Goal: Task Accomplishment & Management: Manage account settings

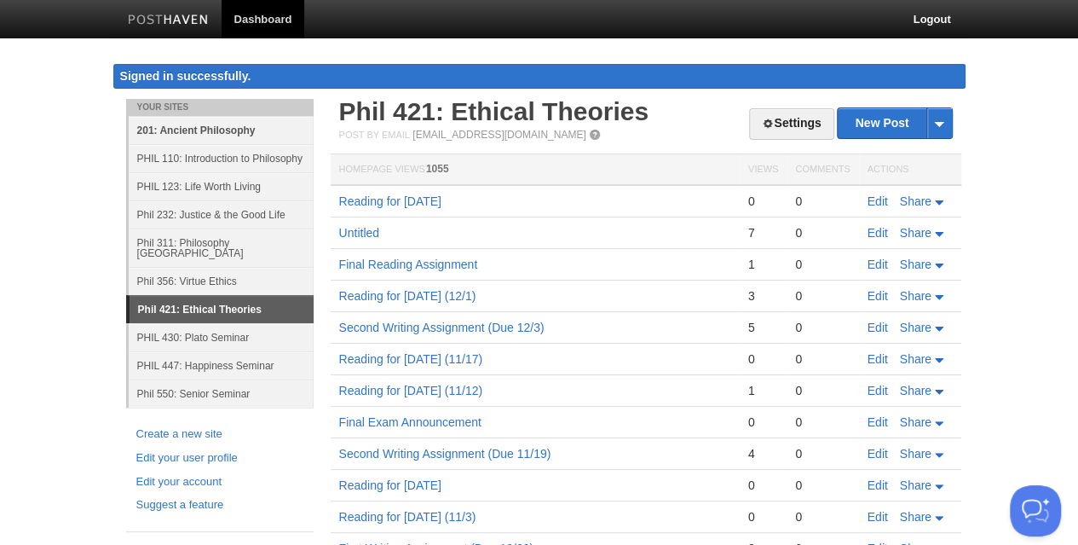
click at [208, 128] on link "201: Ancient Philosophy" at bounding box center [221, 130] width 185 height 28
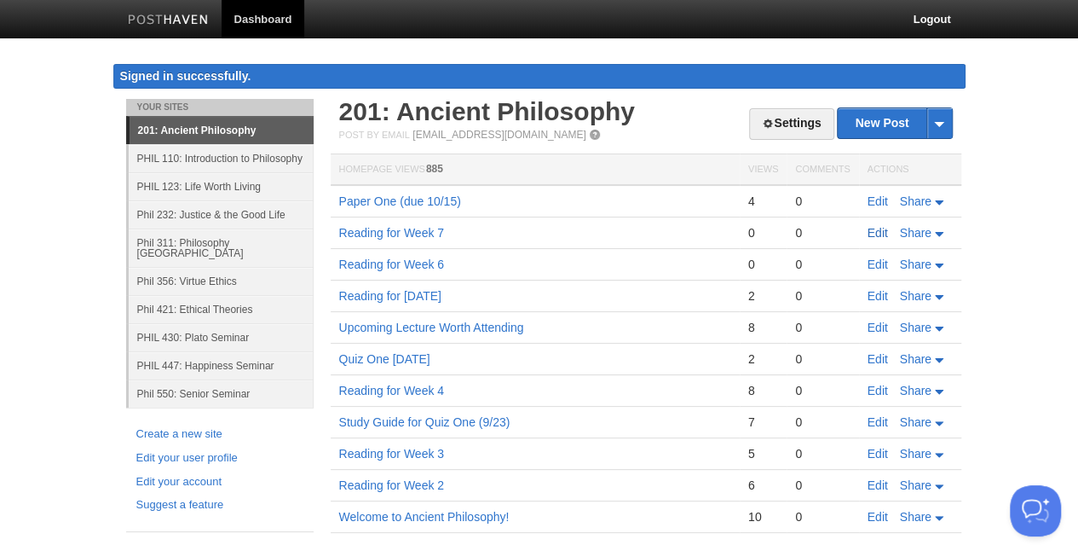
click at [876, 233] on link "Edit" at bounding box center [878, 233] width 20 height 14
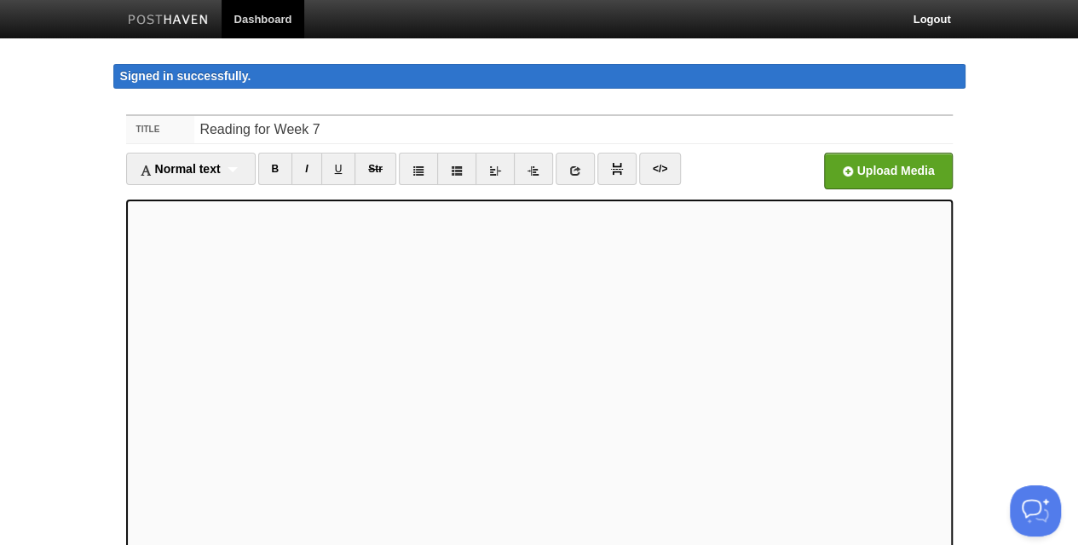
scroll to position [208, 0]
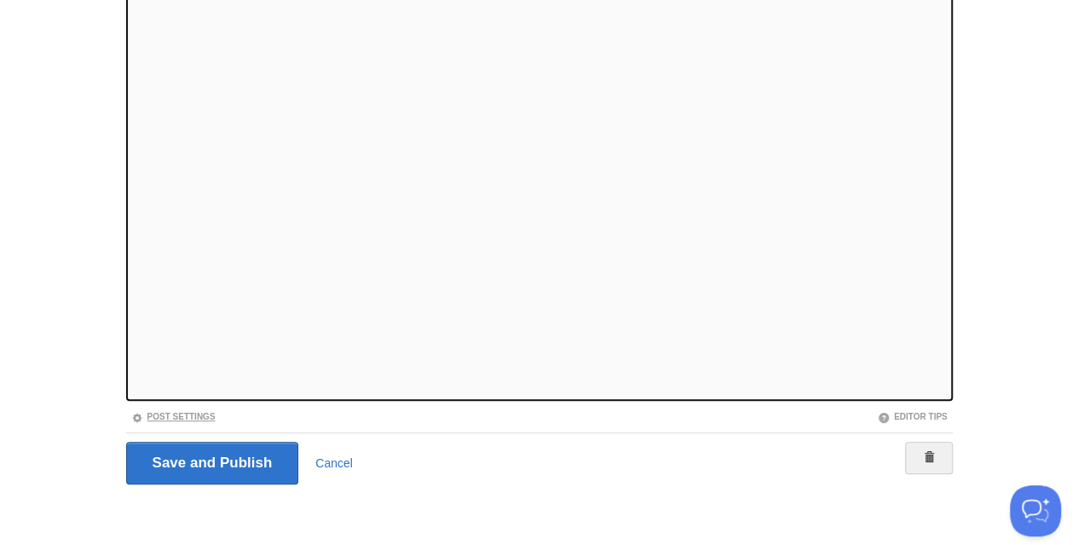
click at [183, 419] on link "Post Settings" at bounding box center [173, 416] width 84 height 9
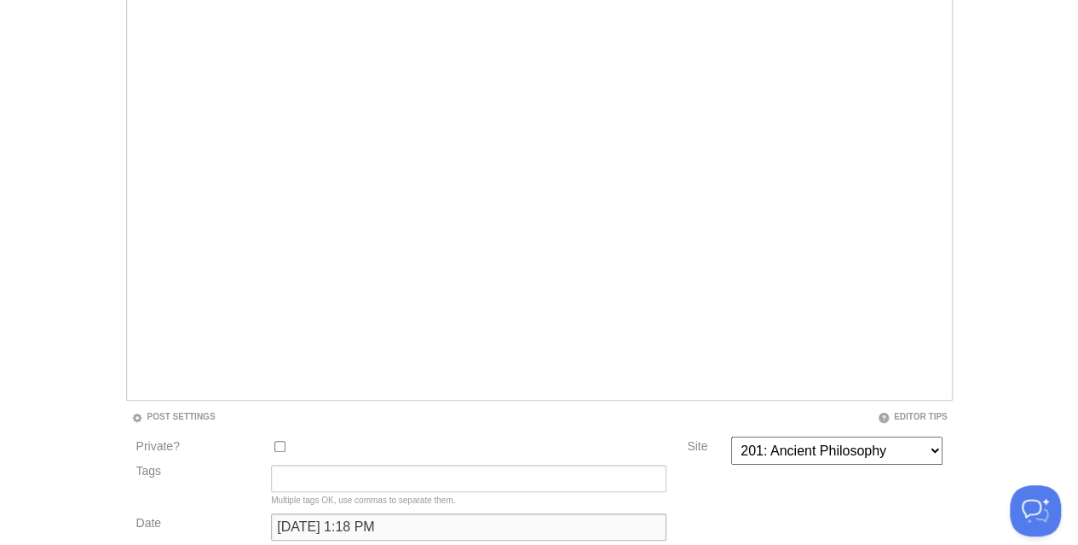
click at [335, 524] on input "[DATE] 1:18 PM" at bounding box center [469, 526] width 396 height 27
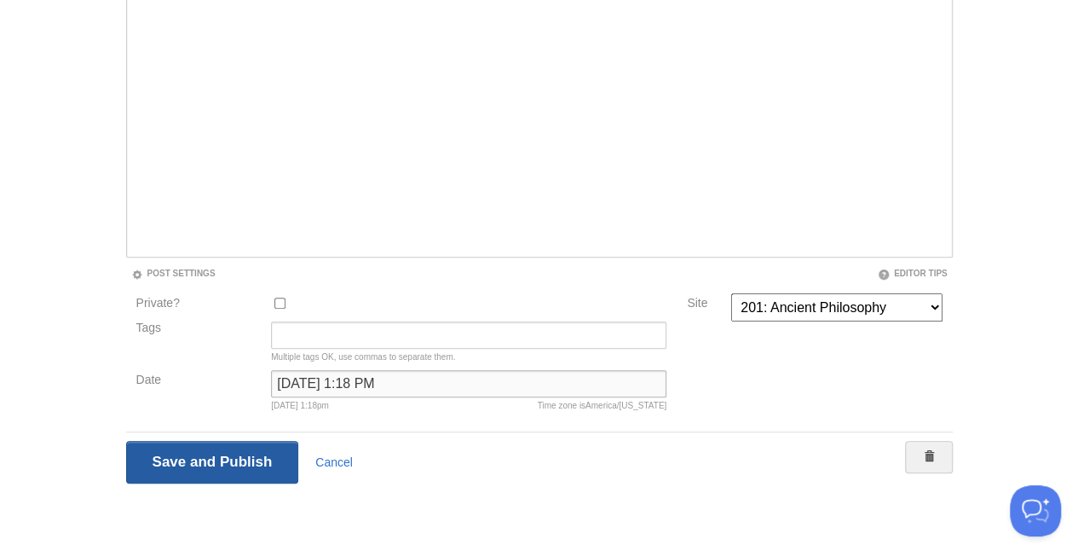
type input "[DATE] 1:18 PM"
click at [220, 456] on input "Save and Publish" at bounding box center [212, 462] width 173 height 43
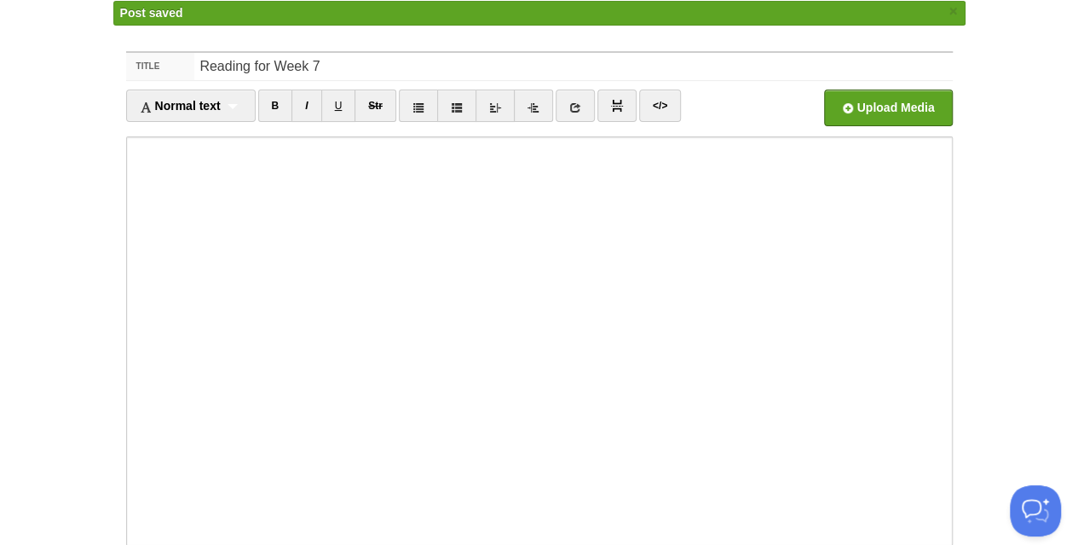
scroll to position [68, 0]
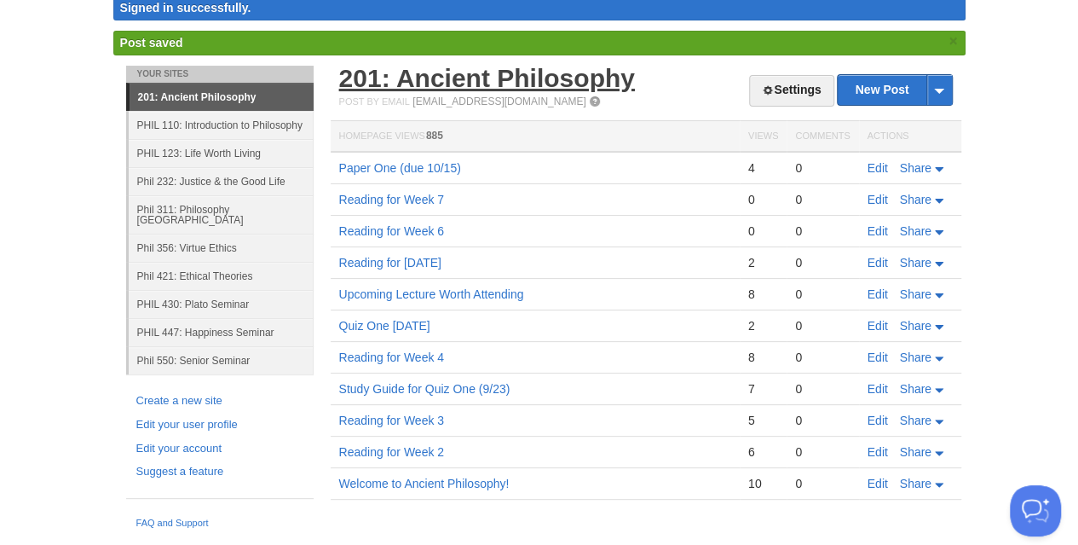
click at [426, 82] on link "201: Ancient Philosophy" at bounding box center [487, 78] width 296 height 28
